Goal: Task Accomplishment & Management: Manage account settings

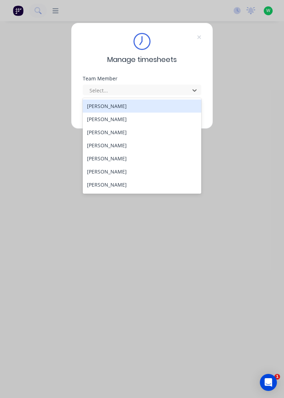
scroll to position [195, 0]
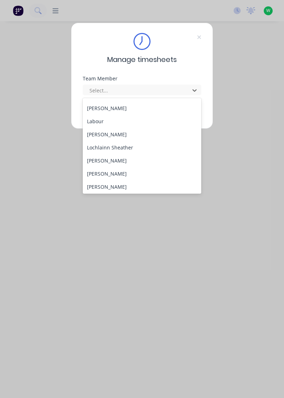
click at [111, 132] on div "[PERSON_NAME]" at bounding box center [142, 134] width 119 height 13
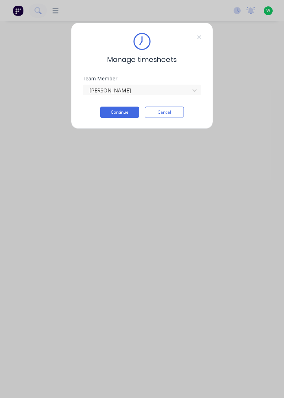
click at [121, 114] on button "Continue" at bounding box center [119, 112] width 39 height 11
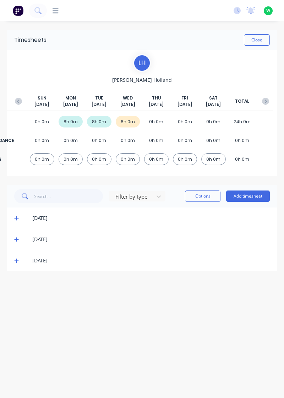
click at [16, 262] on icon at bounding box center [16, 260] width 5 height 5
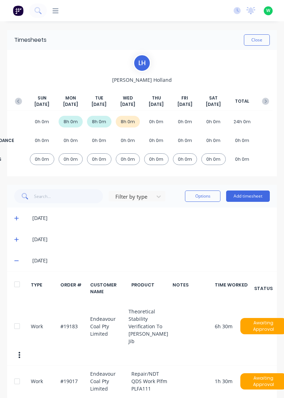
scroll to position [18, 0]
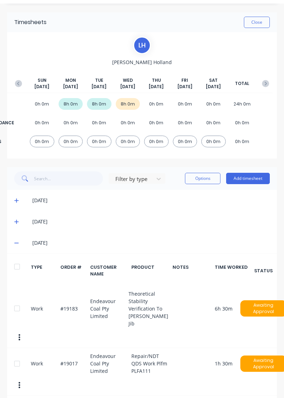
click at [16, 308] on div at bounding box center [17, 309] width 14 height 14
click at [24, 331] on button "button" at bounding box center [19, 337] width 15 height 13
click at [20, 302] on div at bounding box center [17, 309] width 14 height 14
click at [17, 331] on button "button" at bounding box center [19, 337] width 15 height 13
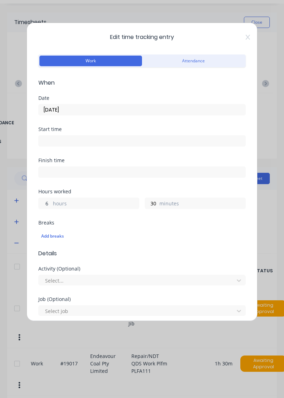
click at [49, 204] on input "6" at bounding box center [45, 203] width 12 height 11
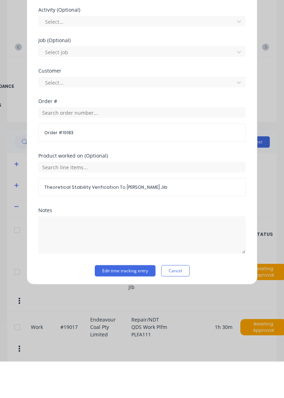
scroll to position [201, 0]
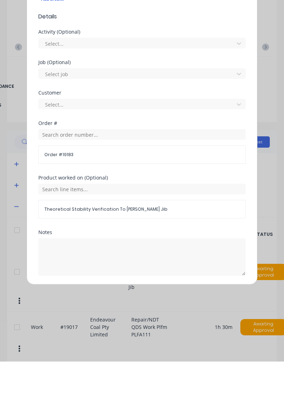
type input "4"
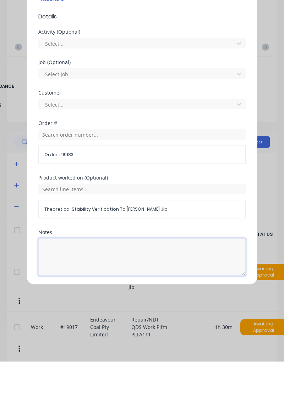
click at [93, 275] on textarea at bounding box center [141, 294] width 207 height 38
type textarea "Clean all coal out of jib and weigh to get accurate weight"
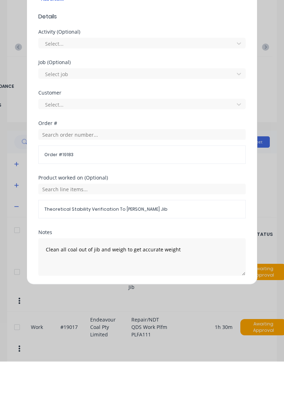
click at [139, 329] on button "Edit time tracking entry" at bounding box center [125, 329] width 61 height 11
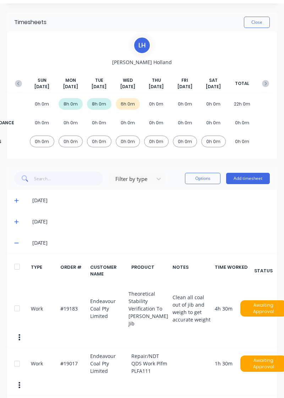
click at [17, 331] on button "button" at bounding box center [19, 337] width 15 height 13
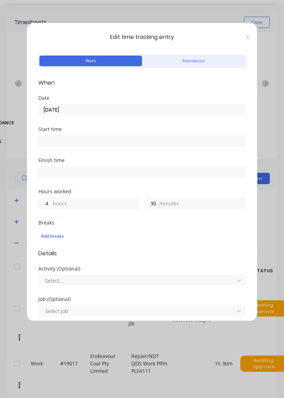
click at [179, 203] on label "minutes" at bounding box center [202, 204] width 86 height 9
click at [157, 203] on input "30" at bounding box center [151, 203] width 12 height 11
type input "3"
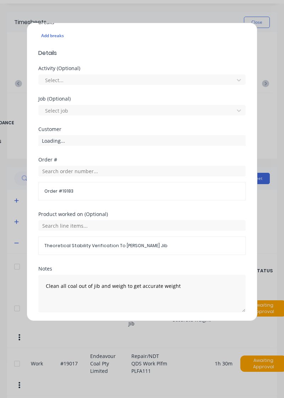
click at [139, 330] on button "Edit time tracking entry" at bounding box center [125, 329] width 61 height 11
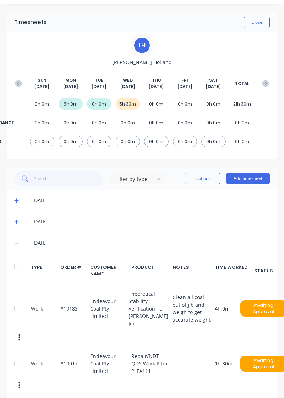
click at [250, 180] on button "Add timesheet" at bounding box center [248, 178] width 44 height 11
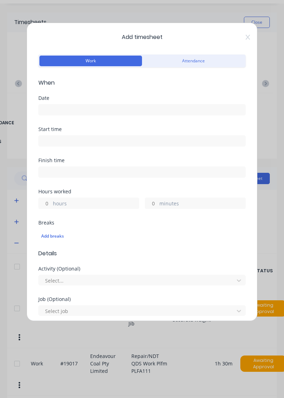
click at [85, 202] on label "hours" at bounding box center [96, 204] width 86 height 9
click at [51, 202] on input "hours" at bounding box center [45, 203] width 12 height 11
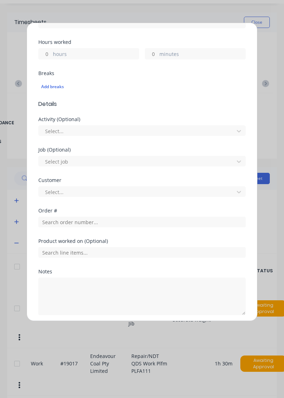
scroll to position [0, 0]
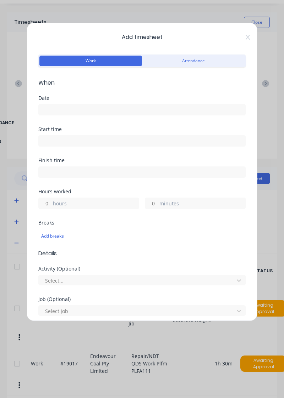
click at [246, 36] on icon at bounding box center [247, 37] width 4 height 5
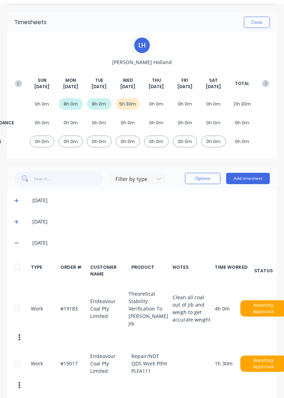
click at [245, 180] on button "Add timesheet" at bounding box center [248, 178] width 44 height 11
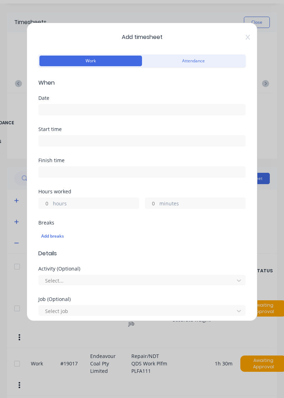
click at [99, 106] on input at bounding box center [142, 110] width 206 height 11
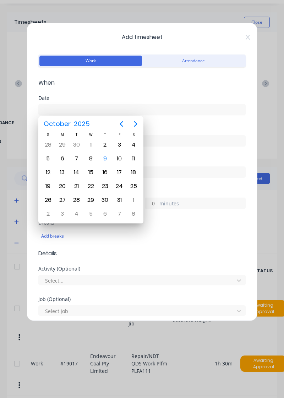
click at [94, 159] on div "8" at bounding box center [90, 159] width 11 height 11
type input "[DATE]"
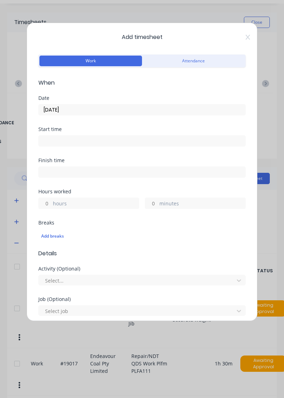
click at [95, 202] on label "hours" at bounding box center [96, 204] width 86 height 9
click at [51, 202] on input "hours" at bounding box center [45, 203] width 12 height 11
type input "2"
click at [175, 203] on label "minutes" at bounding box center [202, 204] width 86 height 9
click at [157, 203] on input "minutes" at bounding box center [151, 203] width 12 height 11
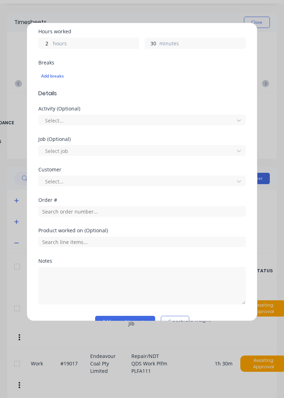
scroll to position [162, 0]
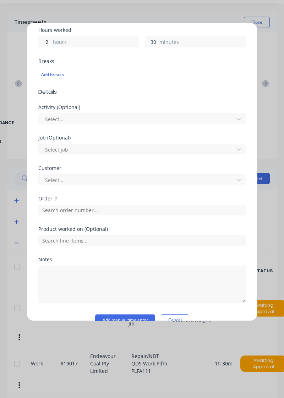
type input "30"
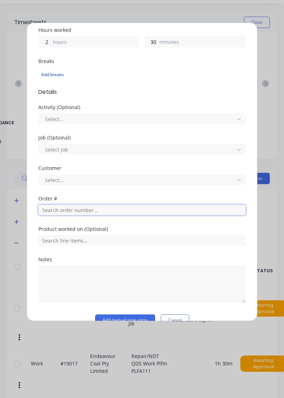
click at [68, 208] on input "text" at bounding box center [141, 210] width 207 height 11
type input "19016"
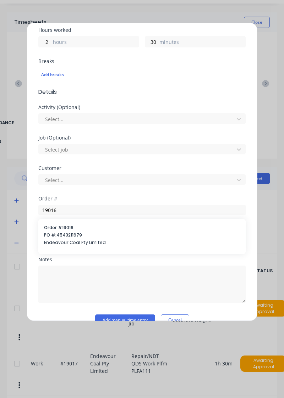
click at [74, 235] on span "PO #: 4543211679" at bounding box center [142, 235] width 196 height 6
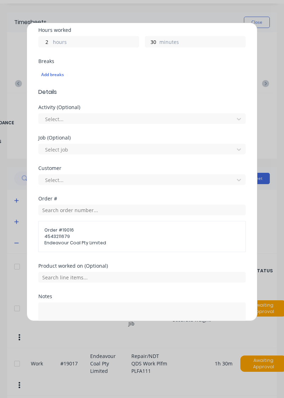
scroll to position [184, 0]
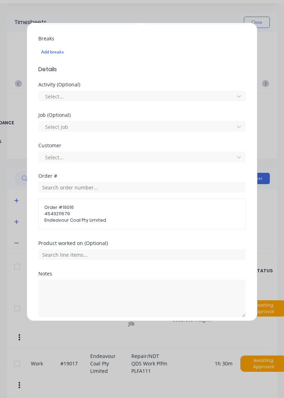
click at [103, 225] on div "Order # Order # 19016 4543211679 Endeavour Coal Pty Limited" at bounding box center [141, 207] width 207 height 67
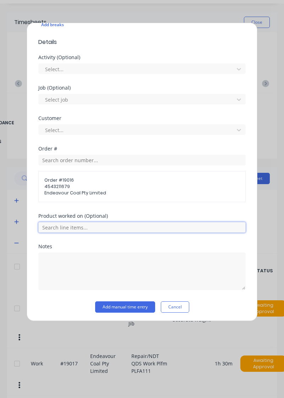
click at [84, 228] on input "text" at bounding box center [141, 227] width 207 height 11
click at [86, 226] on input "text" at bounding box center [141, 227] width 207 height 11
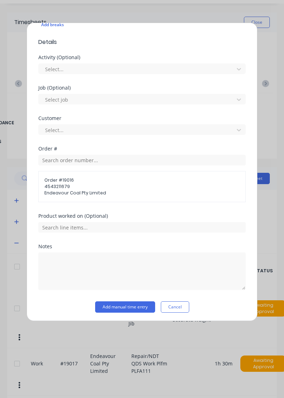
click at [101, 208] on div "Order # Order # 19016 4543211679 Endeavour Coal Pty Limited" at bounding box center [141, 179] width 207 height 67
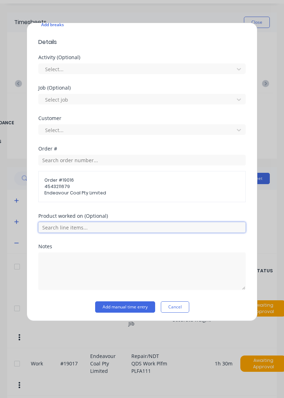
click at [108, 223] on input "text" at bounding box center [141, 227] width 207 height 11
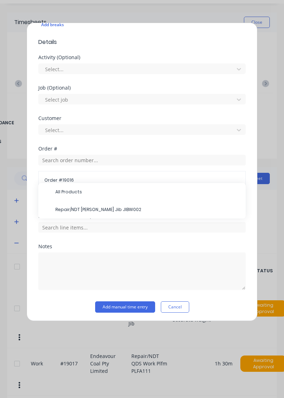
click at [108, 210] on span "Repair/NDT [PERSON_NAME] Jib JIBW002" at bounding box center [147, 210] width 184 height 6
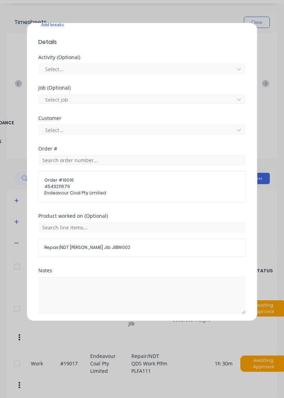
scroll to position [235, 0]
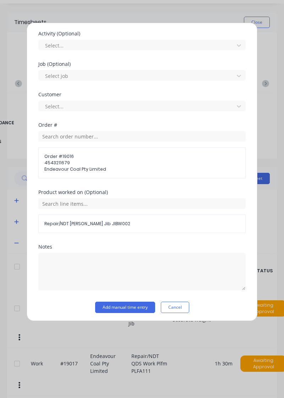
click at [135, 306] on button "Add manual time entry" at bounding box center [125, 307] width 60 height 11
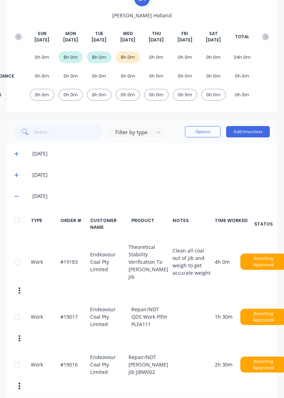
scroll to position [65, 0]
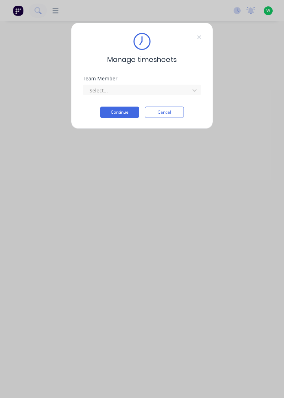
click at [199, 35] on icon at bounding box center [199, 37] width 4 height 6
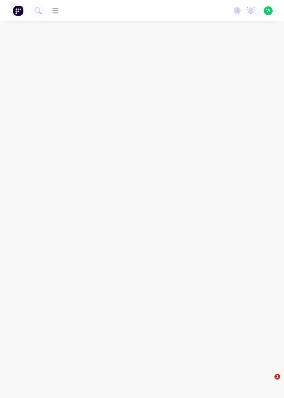
click at [57, 10] on icon at bounding box center [55, 10] width 6 height 7
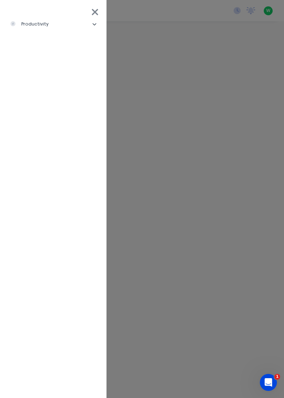
click at [70, 24] on li "productivity" at bounding box center [53, 24] width 95 height 18
click at [44, 39] on div "Workflow" at bounding box center [32, 42] width 33 height 6
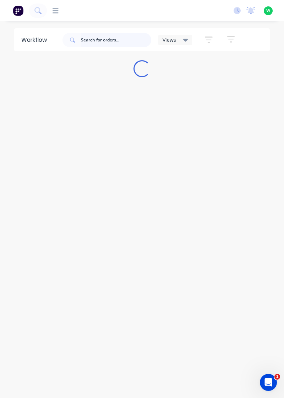
click at [114, 38] on input "text" at bounding box center [116, 40] width 70 height 14
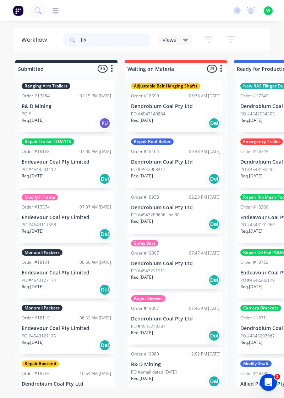
type input "Jib"
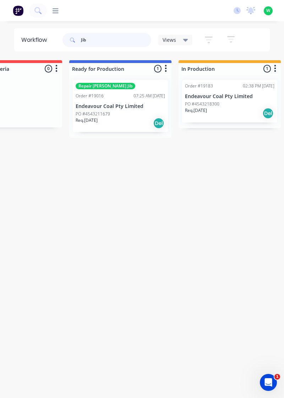
scroll to position [0, 178]
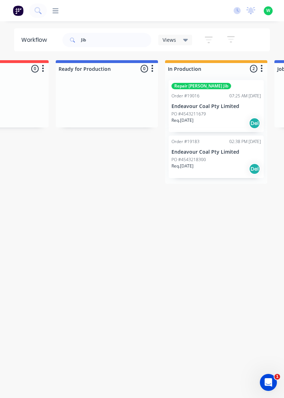
click at [204, 97] on div "Order #19016 07:25 AM 06/08/25" at bounding box center [215, 96] width 89 height 6
